Goal: Task Accomplishment & Management: Manage account settings

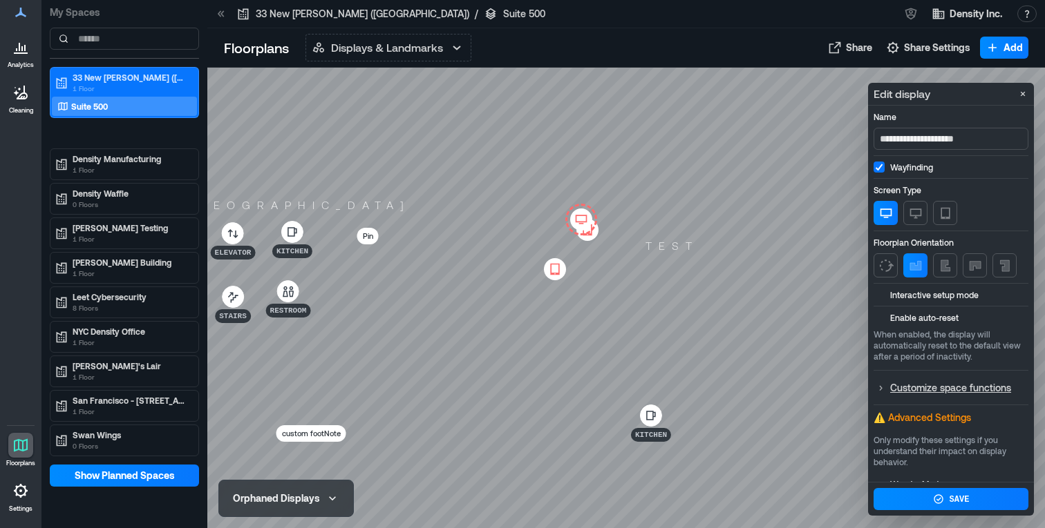
scroll to position [93, 0]
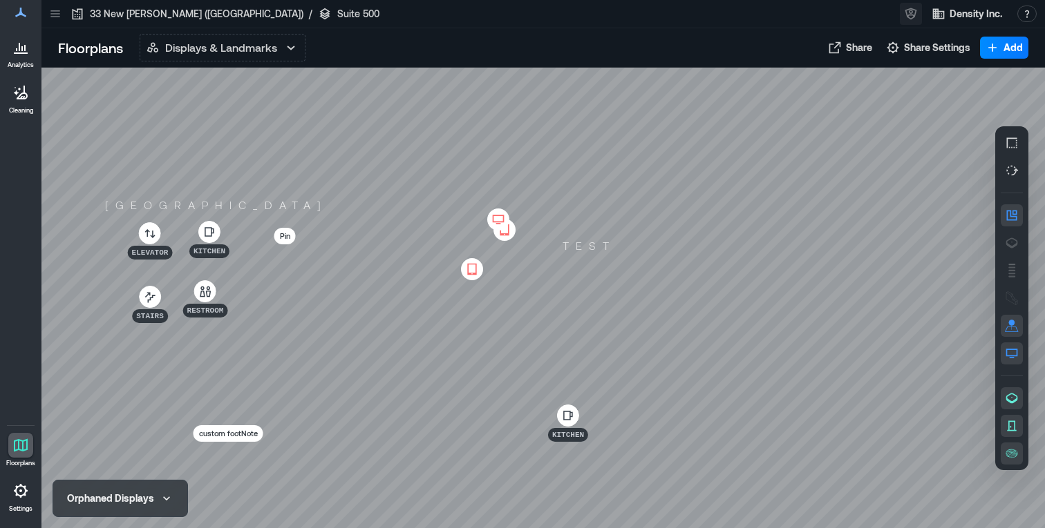
click at [902, 13] on button "button" at bounding box center [910, 14] width 22 height 22
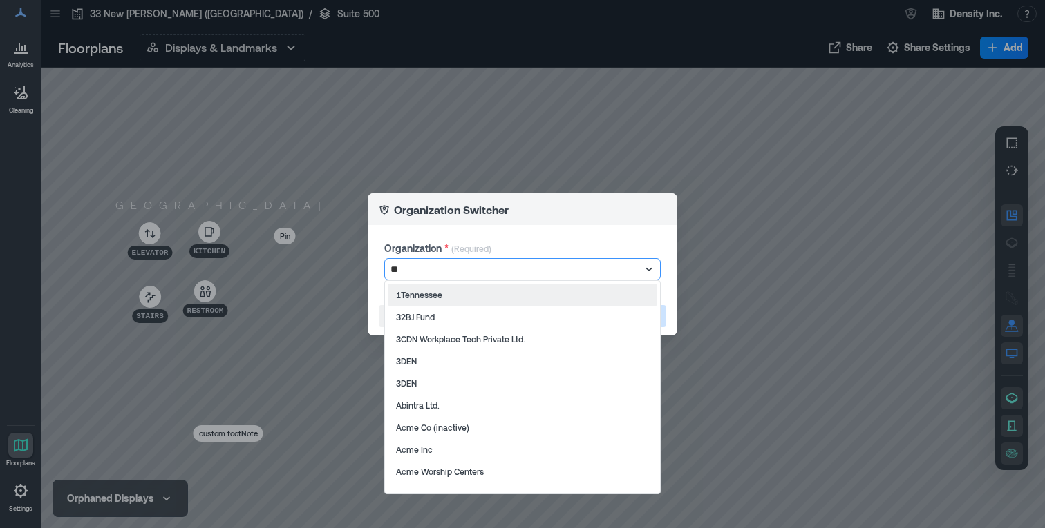
type input "***"
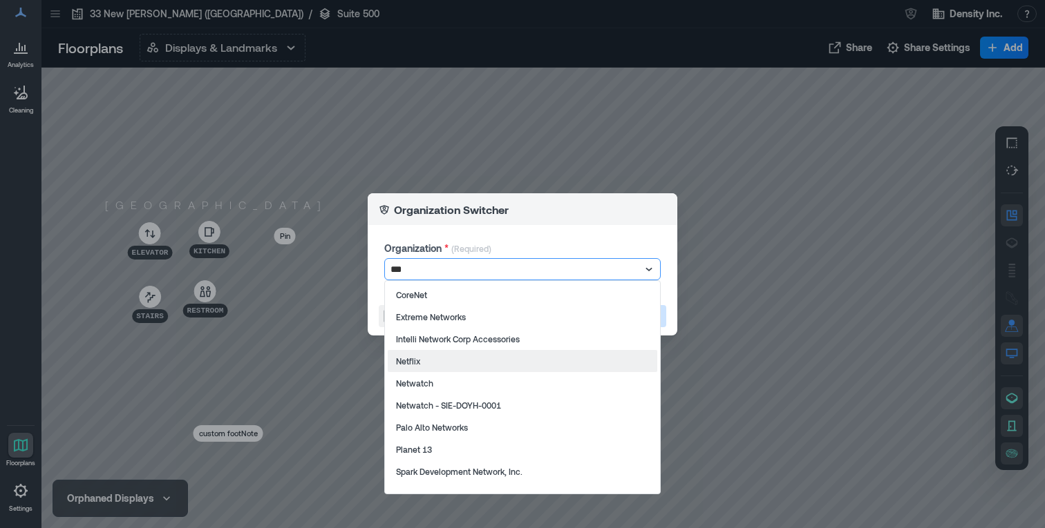
click at [427, 365] on div "Netflix" at bounding box center [522, 361] width 269 height 22
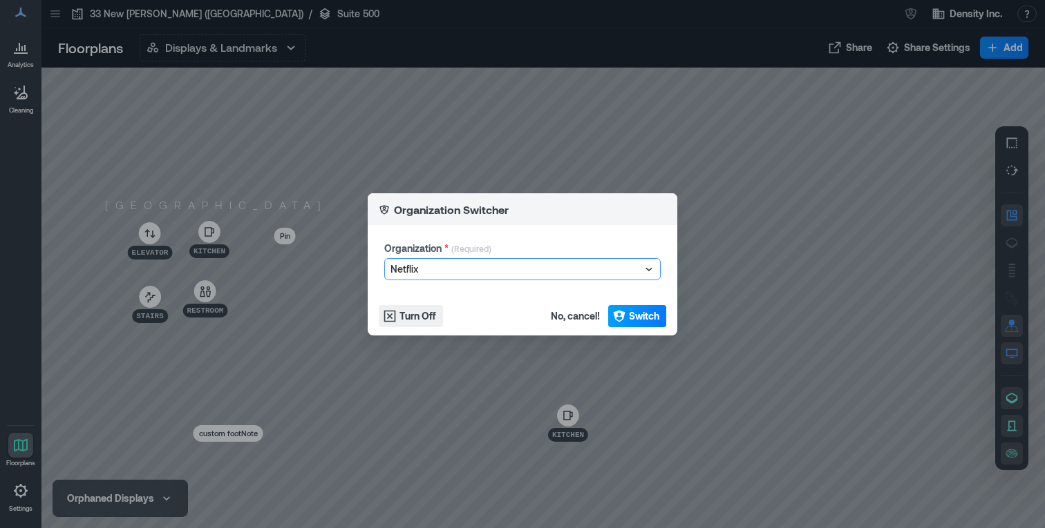
click at [652, 316] on span "Switch" at bounding box center [644, 316] width 30 height 14
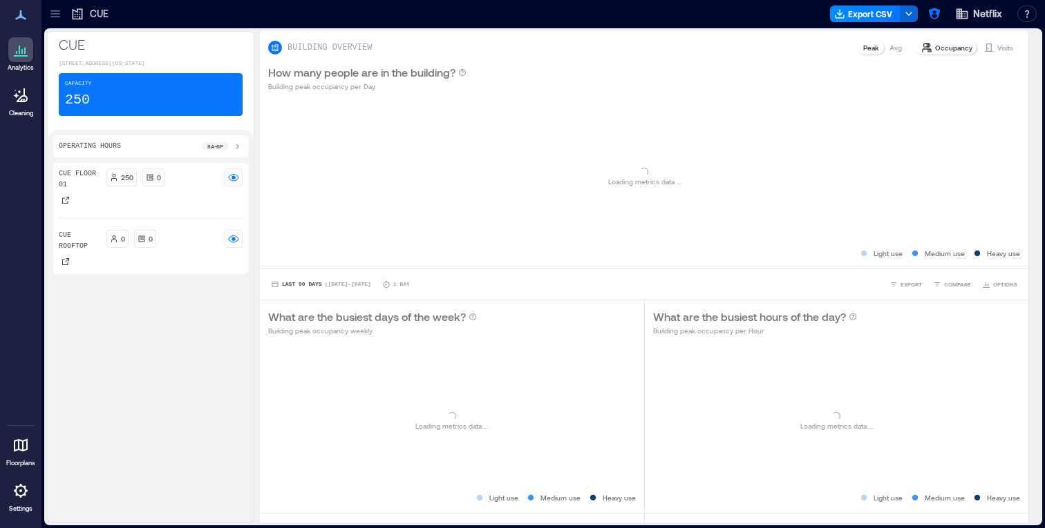
click at [27, 435] on div at bounding box center [20, 445] width 25 height 25
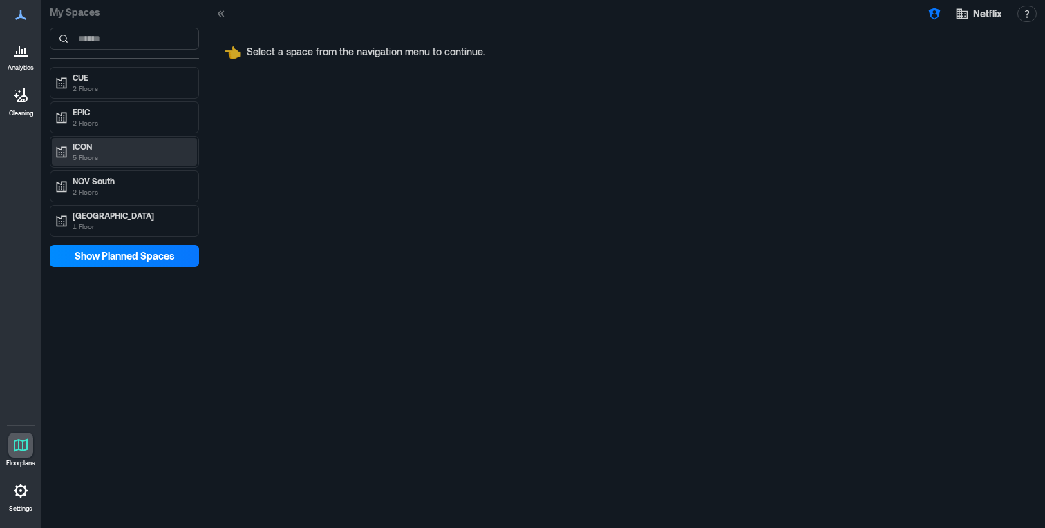
click at [121, 149] on p "ICON" at bounding box center [131, 146] width 116 height 11
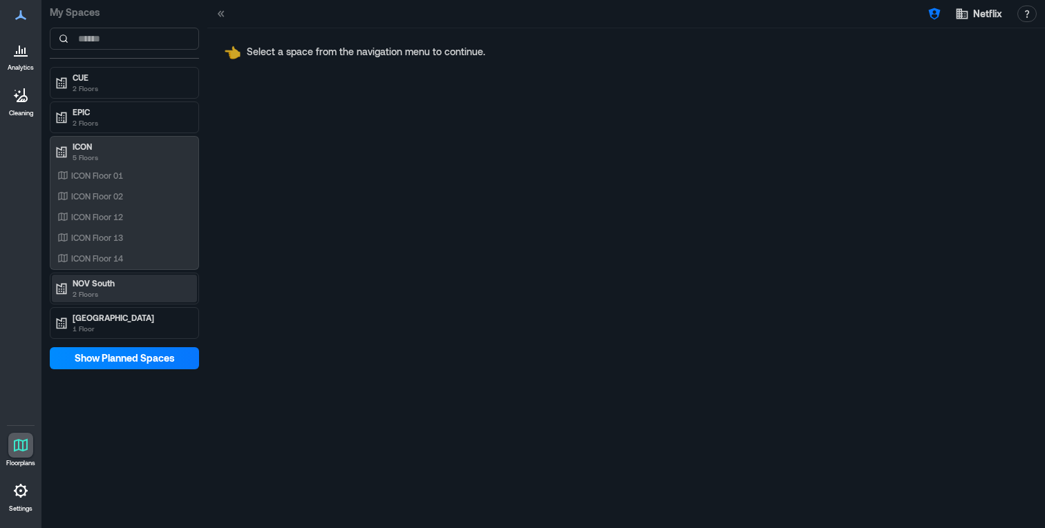
click at [108, 290] on p "2 Floors" at bounding box center [131, 294] width 116 height 11
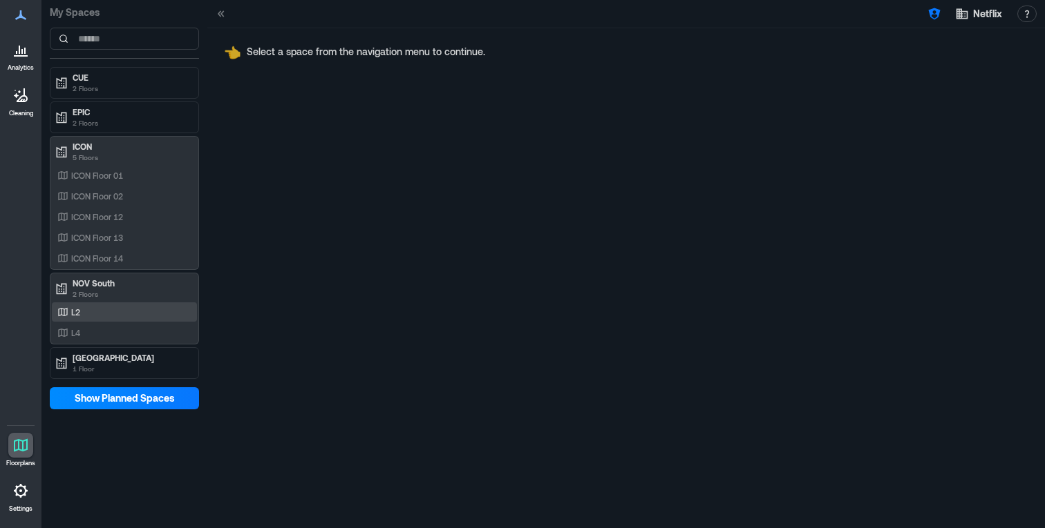
click at [111, 318] on div "L2" at bounding box center [122, 312] width 134 height 14
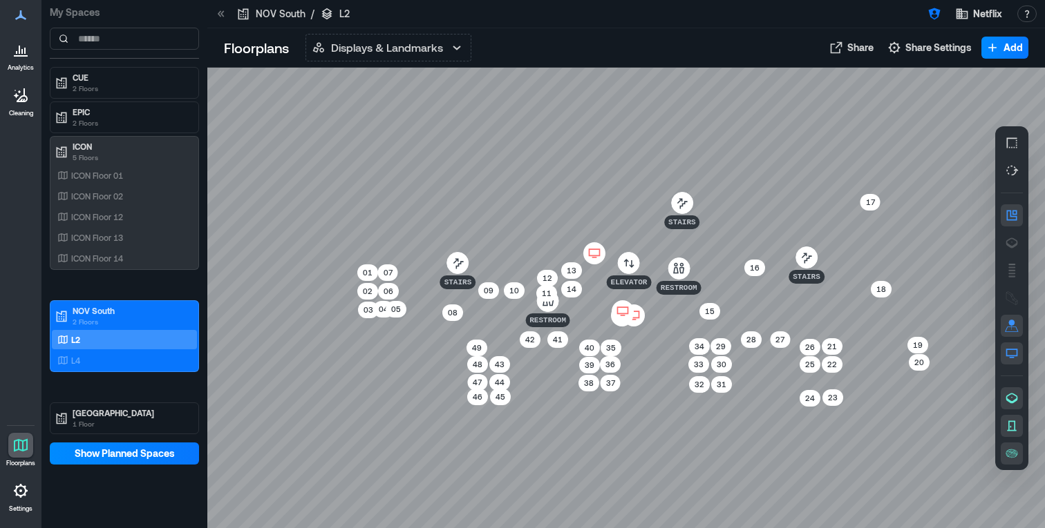
click at [600, 255] on icon at bounding box center [594, 254] width 17 height 14
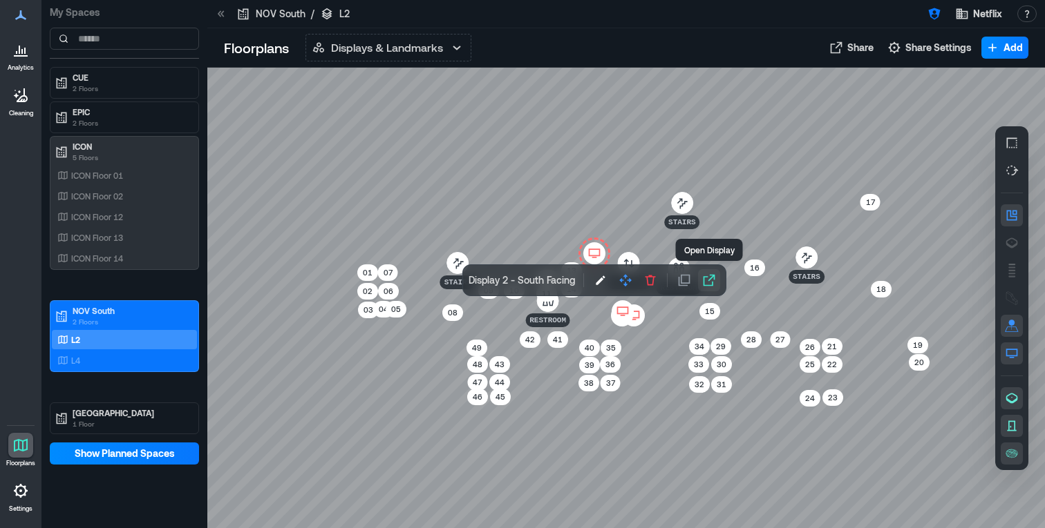
click at [709, 280] on icon "button" at bounding box center [709, 281] width 14 height 14
click at [624, 312] on icon at bounding box center [622, 312] width 17 height 14
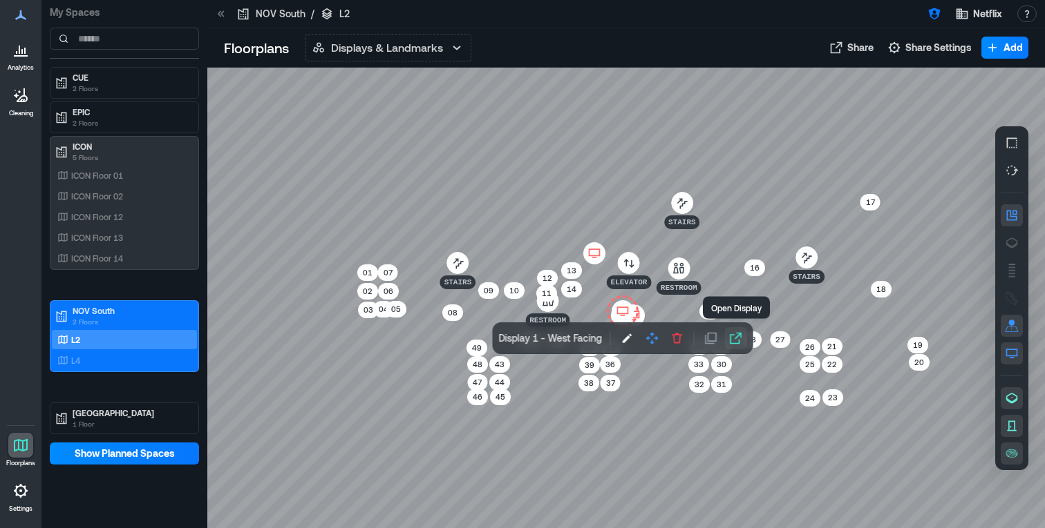
click at [734, 341] on icon "button" at bounding box center [736, 339] width 14 height 14
